Goal: Task Accomplishment & Management: Manage account settings

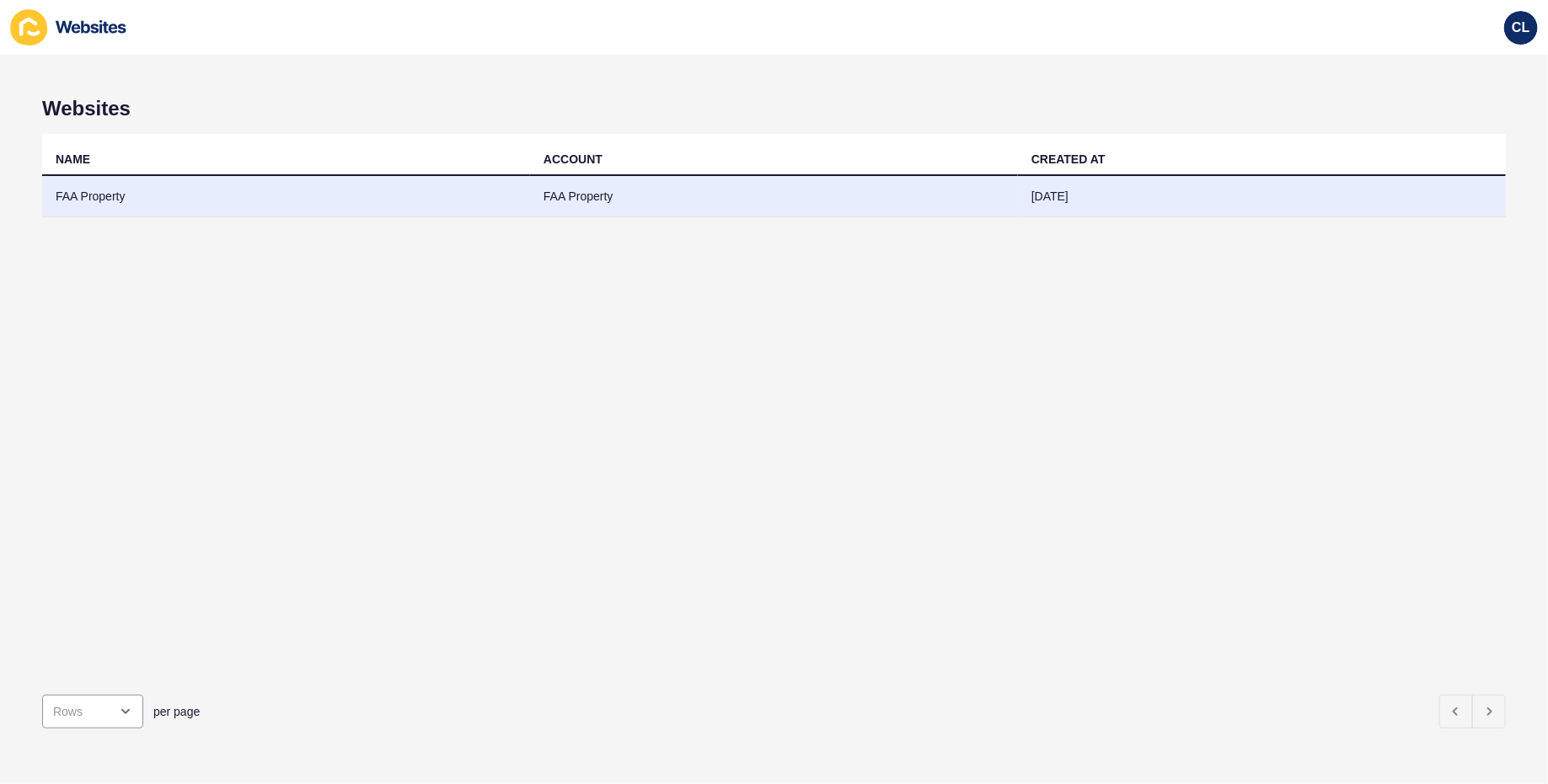
click at [1047, 187] on td "[DATE]" at bounding box center [1262, 196] width 488 height 41
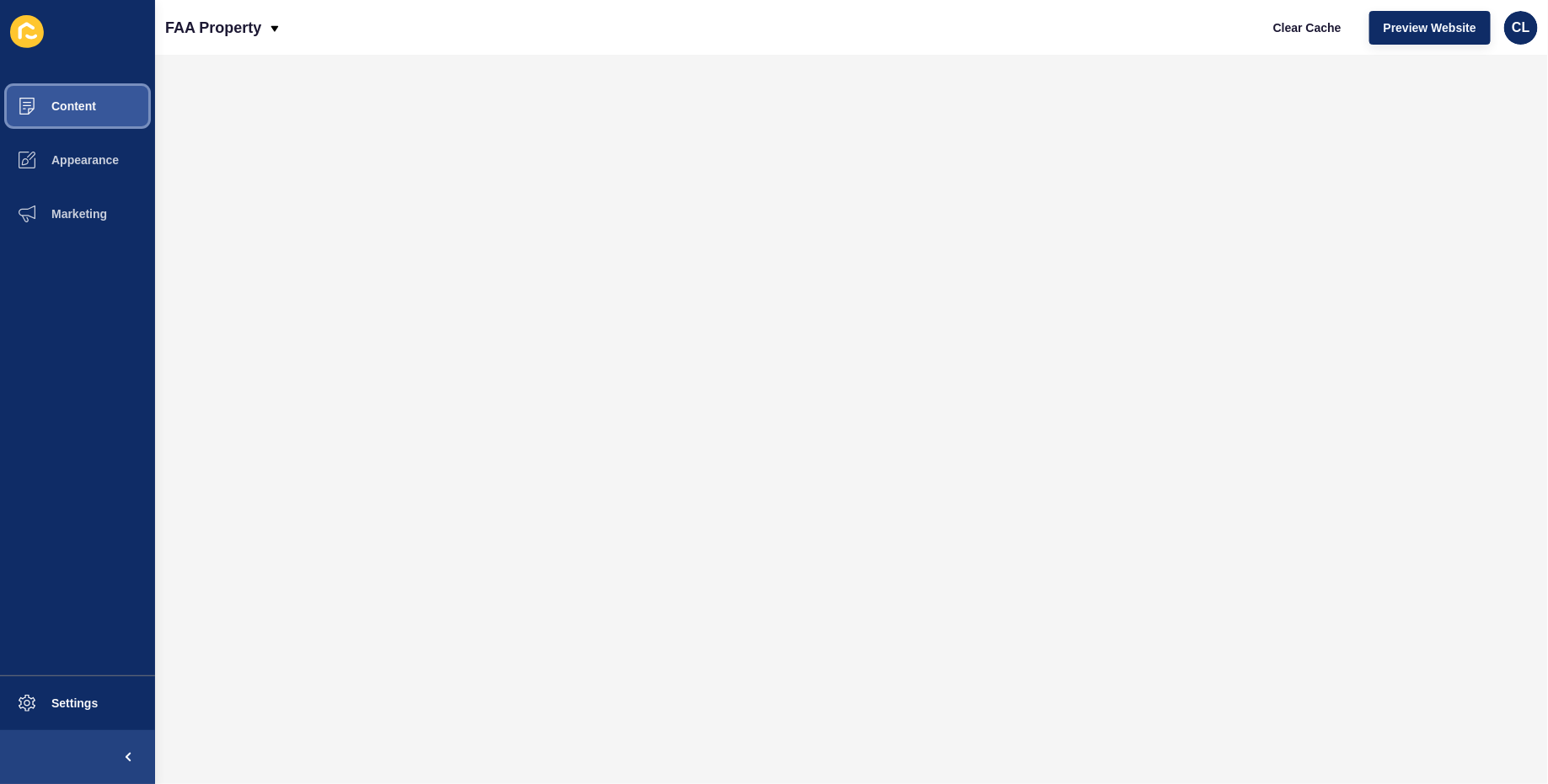
click at [74, 111] on span "Content" at bounding box center [46, 105] width 99 height 13
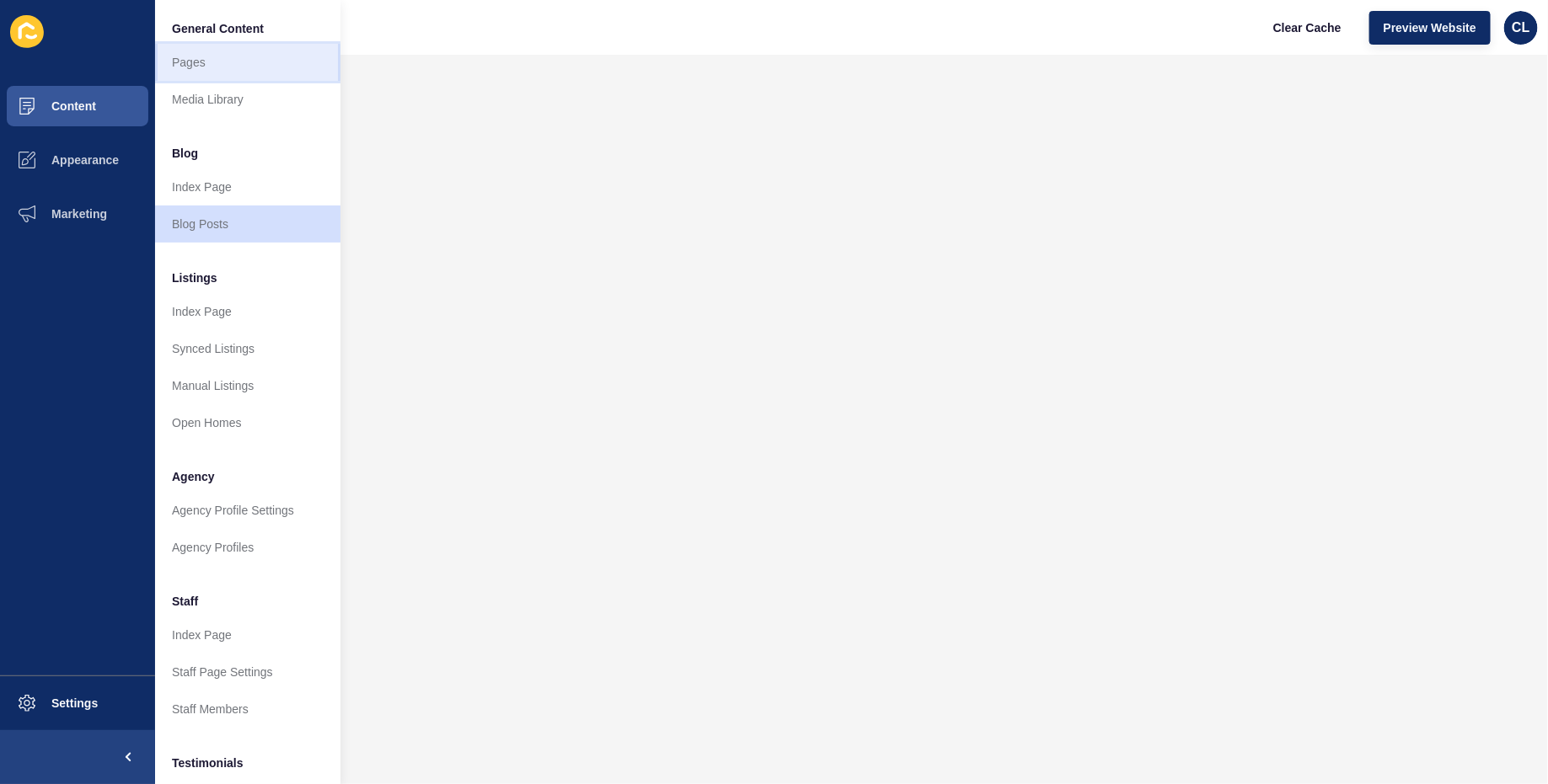
click at [230, 59] on link "Pages" at bounding box center [248, 62] width 186 height 37
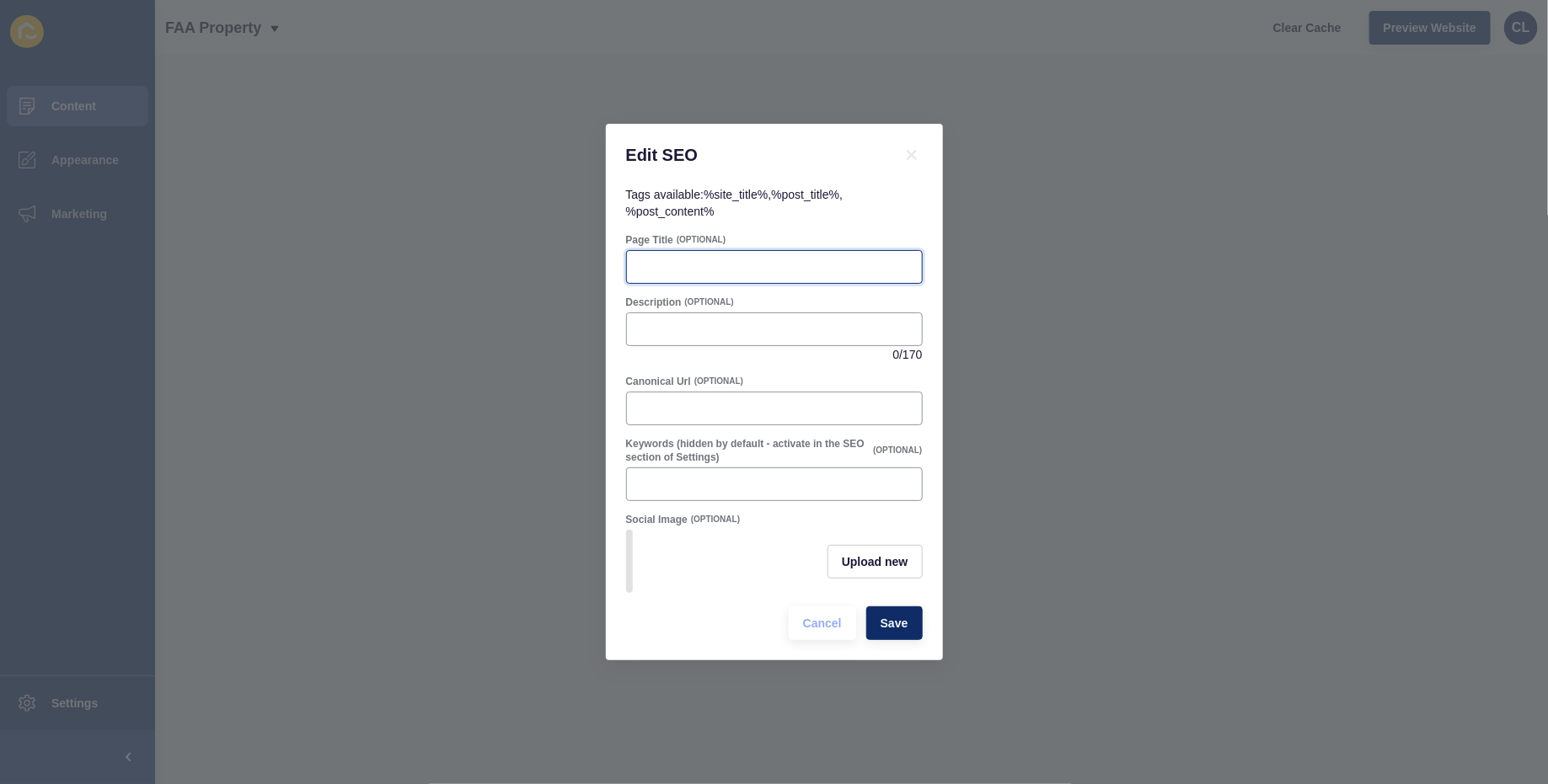
click at [787, 266] on input "Page Title" at bounding box center [774, 266] width 275 height 17
paste input "Property Management Maroochydore | [GEOGRAPHIC_DATA] Experts"
drag, startPoint x: 748, startPoint y: 273, endPoint x: 592, endPoint y: 252, distance: 157.4
click at [592, 252] on div "Edit SEO Tags available: %site_title% , %post_title% , %post_content% Page Titl…" at bounding box center [774, 392] width 1548 height 784
click at [755, 266] on input "Property Management Maroochydore | [GEOGRAPHIC_DATA] Experts" at bounding box center [774, 266] width 275 height 17
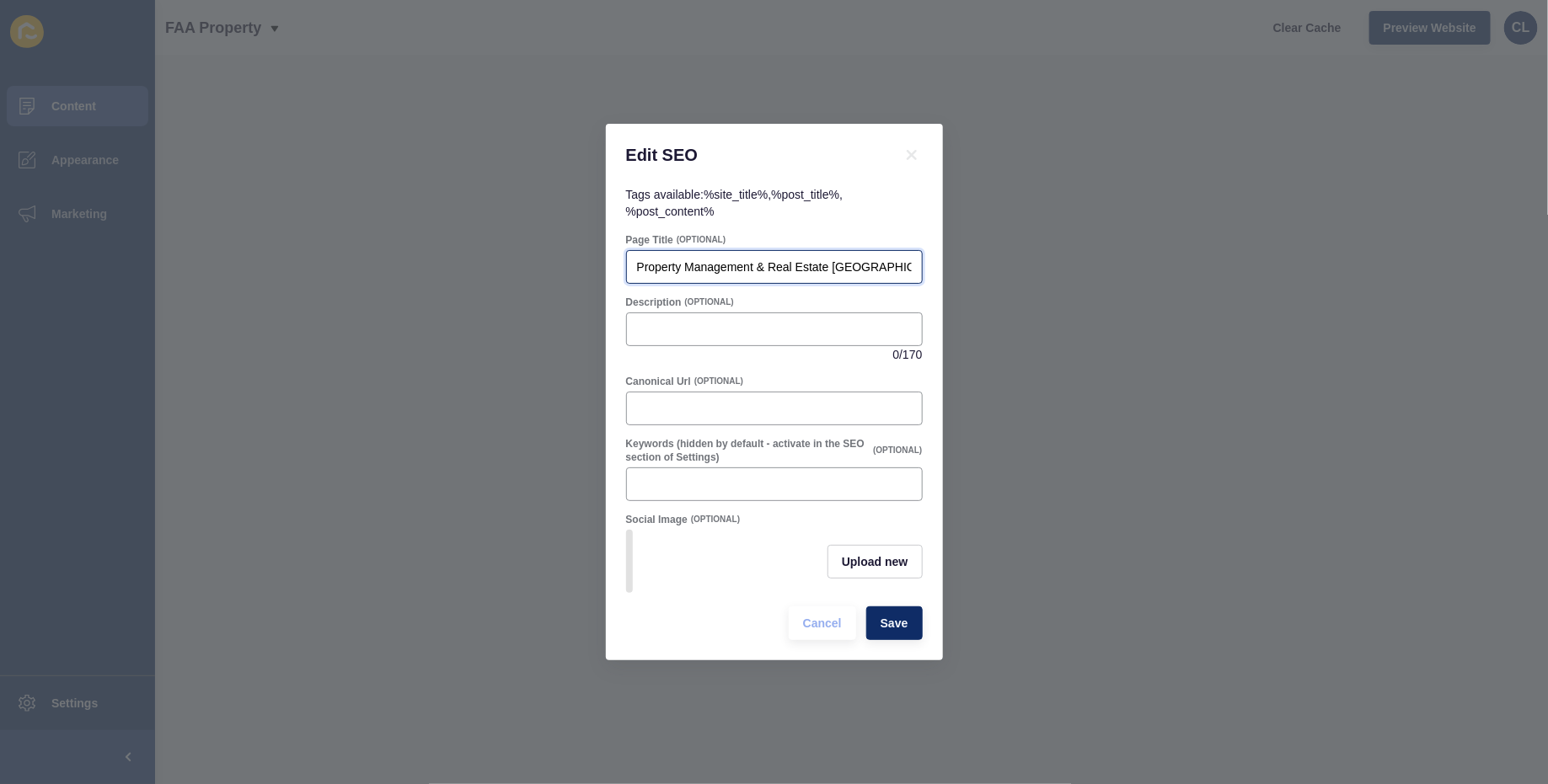
scroll to position [0, 131]
drag, startPoint x: 858, startPoint y: 265, endPoint x: 963, endPoint y: 265, distance: 105.0
click at [963, 265] on div "Edit SEO Tags available: %site_title% , %post_title% , %post_content% Page Titl…" at bounding box center [774, 392] width 1548 height 784
click at [810, 275] on input "Property Management & Real Estate [GEOGRAPHIC_DATA] | [GEOGRAPHIC_DATA] Experts" at bounding box center [774, 266] width 275 height 17
click at [774, 272] on input "Property Management & Real Estate [GEOGRAPHIC_DATA] | [GEOGRAPHIC_DATA] Experts" at bounding box center [774, 266] width 275 height 17
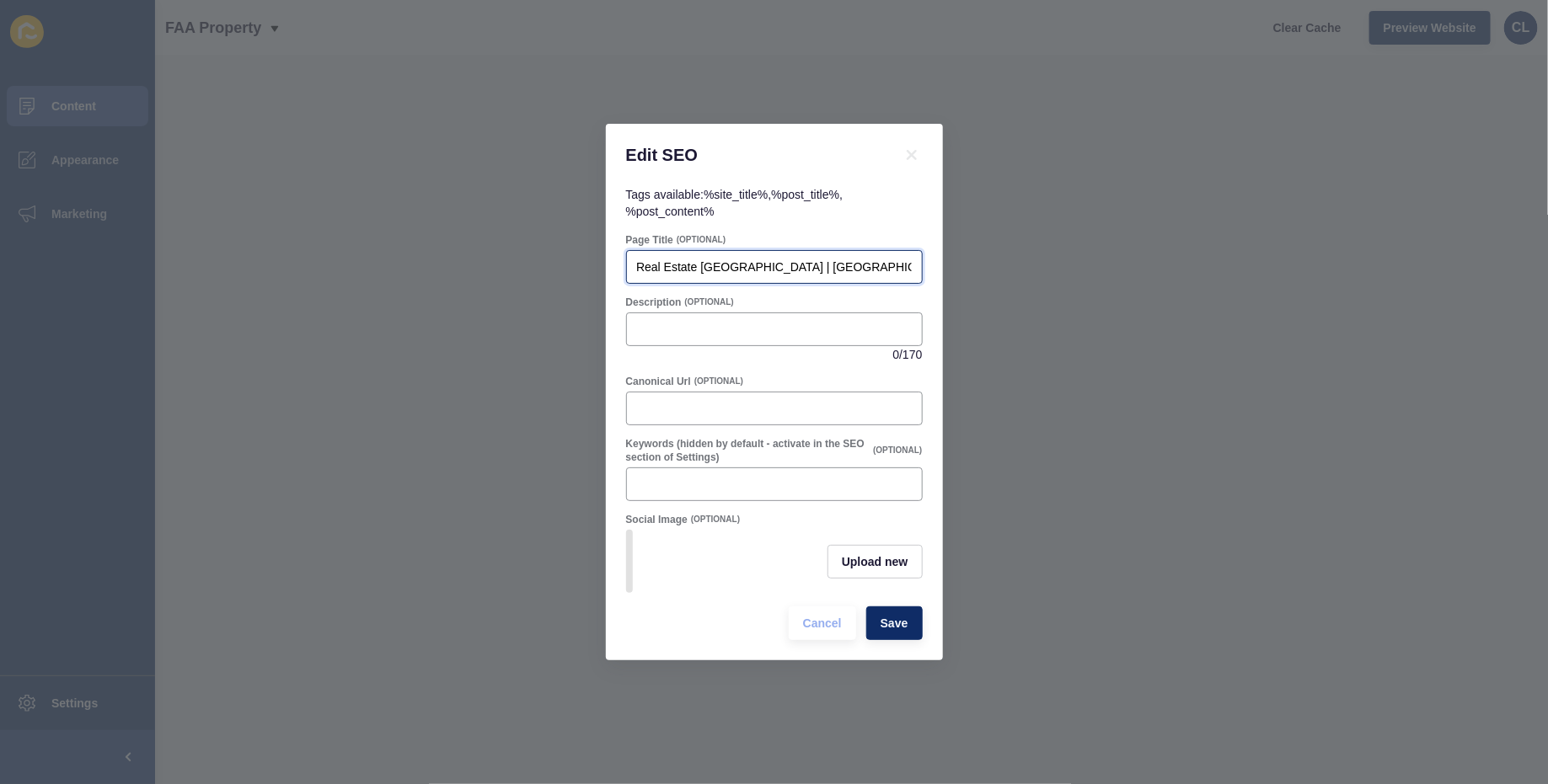
drag, startPoint x: 788, startPoint y: 270, endPoint x: 1072, endPoint y: 254, distance: 284.5
click at [1067, 264] on div "Edit SEO Tags available: %site_title% , %post_title% , %post_content% Page Titl…" at bounding box center [774, 392] width 1548 height 784
type input "Property Management & Real Estate Maroochydore | FAA Property"
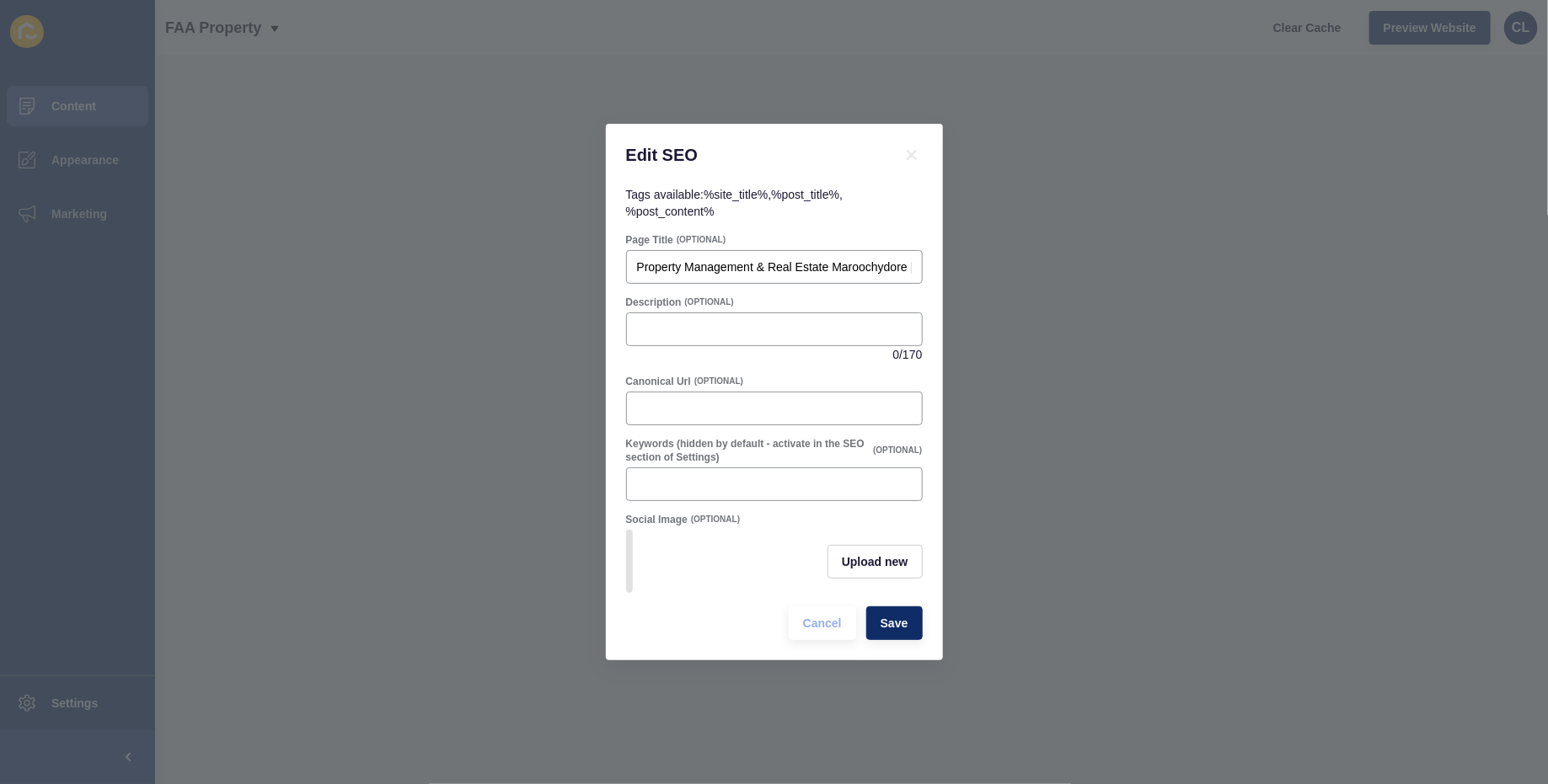
click at [823, 300] on div "Description (OPTIONAL)" at bounding box center [774, 302] width 297 height 13
click at [771, 314] on div at bounding box center [774, 329] width 297 height 33
paste input "Property Management & Real Estate in [GEOGRAPHIC_DATA]. Proactive leasing, data…"
type input "Property Management & Real Estate in [GEOGRAPHIC_DATA]. Proactive leasing, data…"
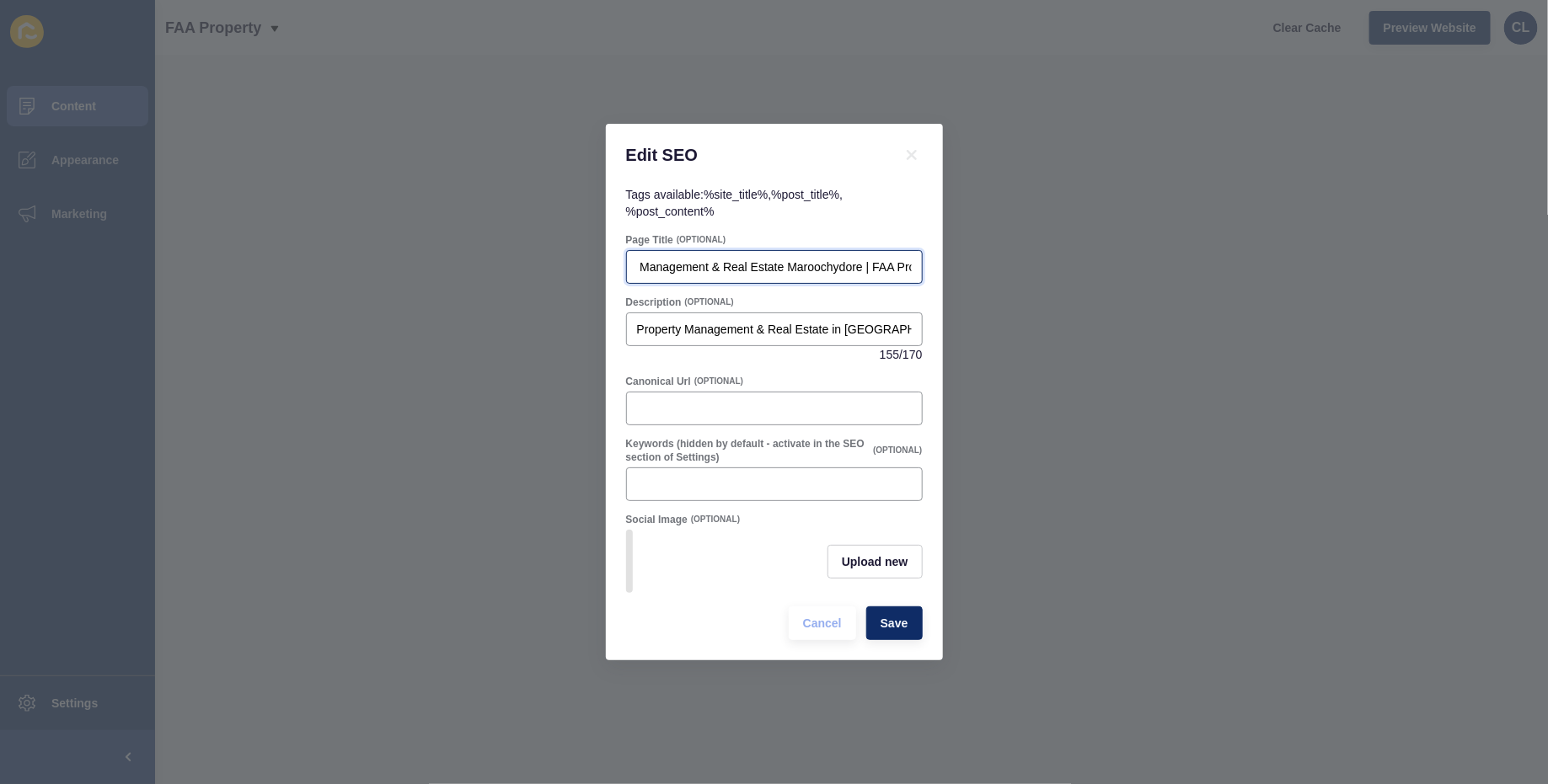
scroll to position [0, 74]
drag, startPoint x: 640, startPoint y: 267, endPoint x: 833, endPoint y: 265, distance: 193.0
click at [833, 265] on input "Property Management & Real Estate Maroochydore | FAA Property" at bounding box center [774, 266] width 275 height 17
click at [693, 481] on input "Keywords (hidden by default - activate in the SEO section of Settings)" at bounding box center [774, 484] width 275 height 17
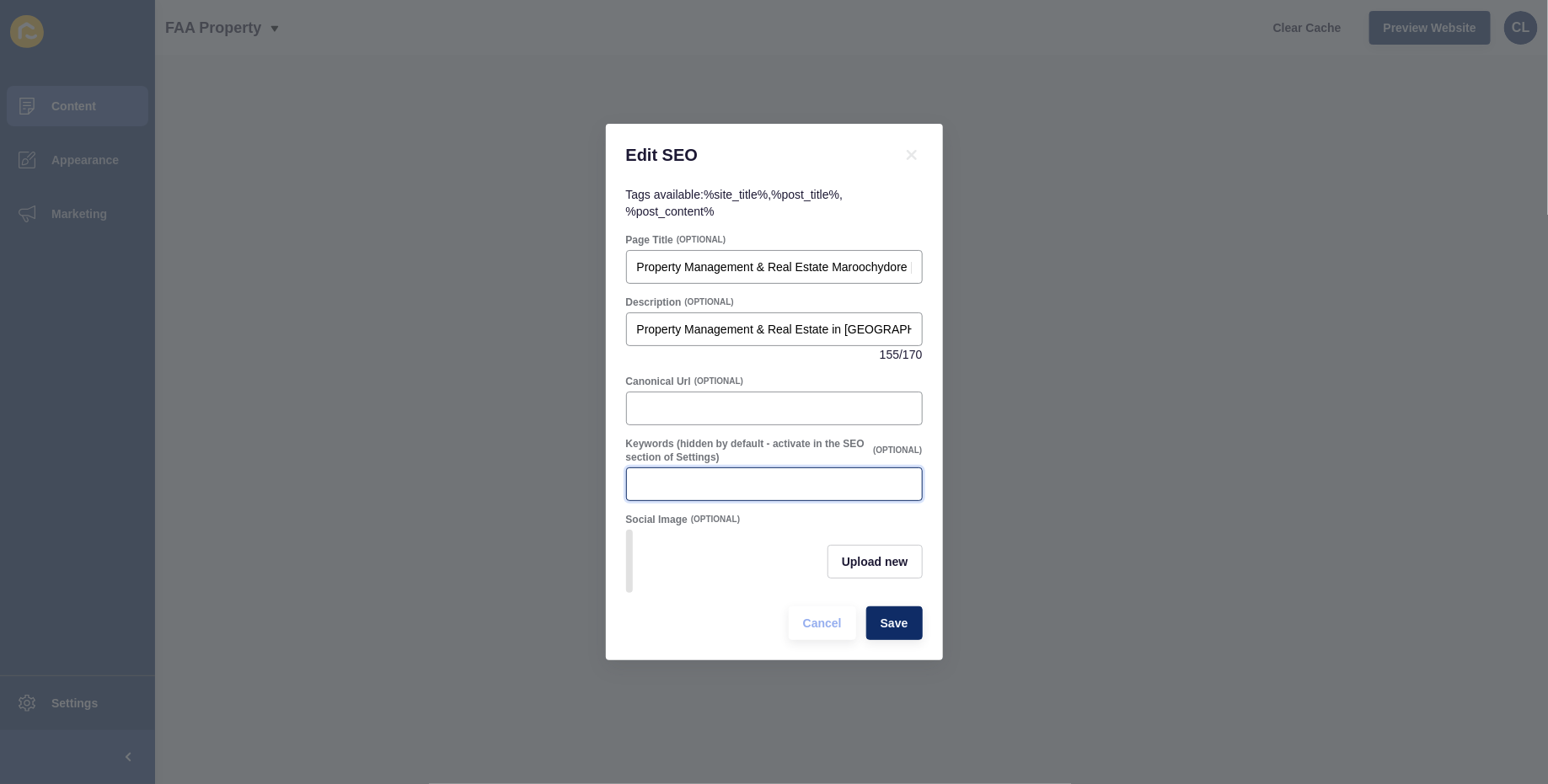
paste input "Property Management & Real Estate [GEOGRAPHIC_DATA]"
type input "Property Management & Real Estate [GEOGRAPHIC_DATA]"
click at [911, 624] on button "Save" at bounding box center [894, 623] width 56 height 33
